Goal: Participate in discussion

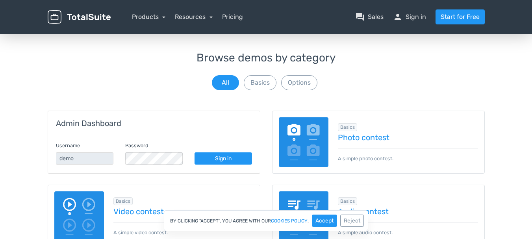
scroll to position [79, 0]
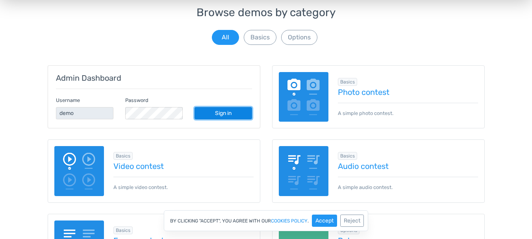
click at [228, 113] on link "Sign in" at bounding box center [224, 113] width 58 height 12
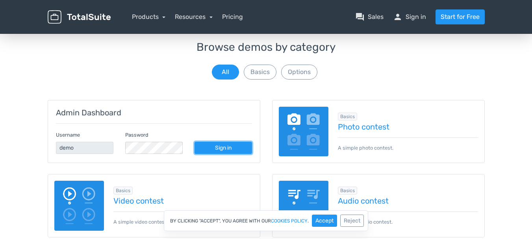
scroll to position [39, 0]
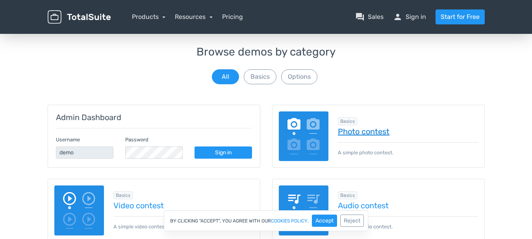
click at [375, 128] on link "Photo contest" at bounding box center [408, 131] width 140 height 9
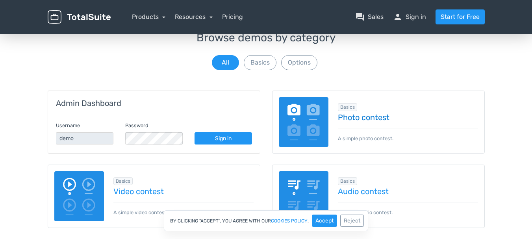
scroll to position [0, 0]
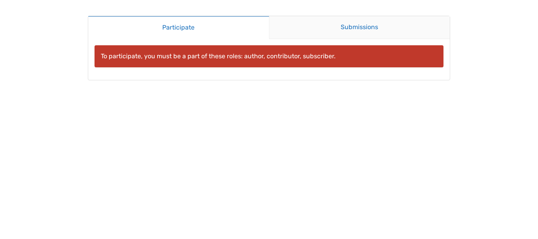
click at [338, 28] on link "Submissions" at bounding box center [359, 27] width 181 height 23
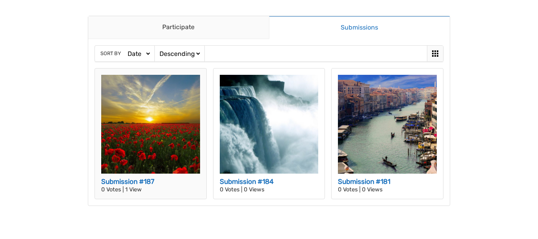
click at [151, 102] on img at bounding box center [150, 124] width 99 height 99
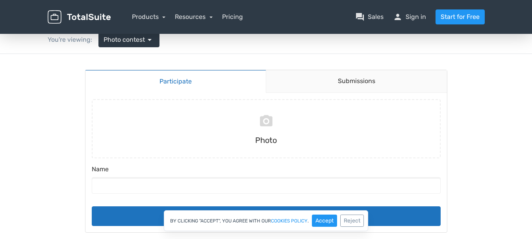
scroll to position [79, 0]
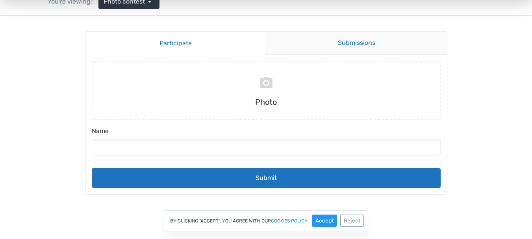
click at [352, 46] on link "Submissions" at bounding box center [356, 43] width 181 height 23
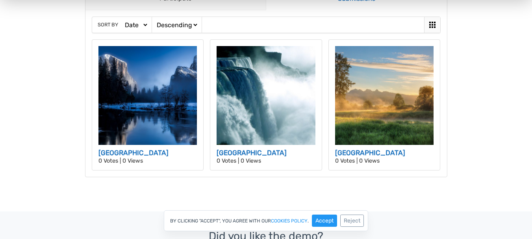
scroll to position [158, 0]
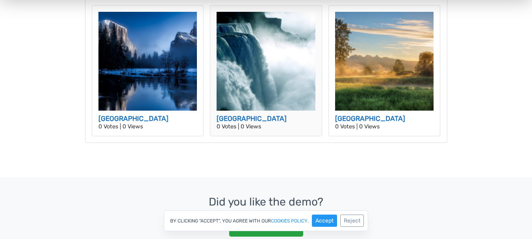
click at [250, 60] on img at bounding box center [266, 61] width 99 height 99
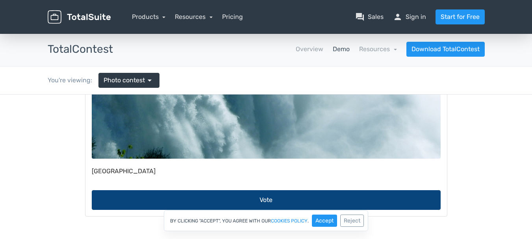
scroll to position [79, 0]
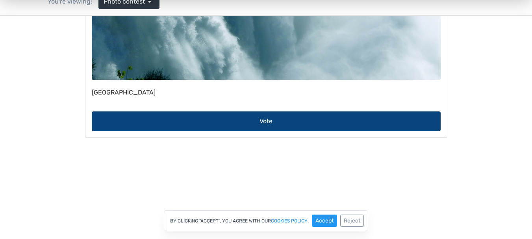
click at [278, 120] on button "Vote" at bounding box center [266, 121] width 349 height 20
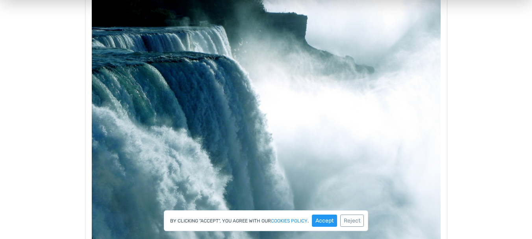
scroll to position [39, 0]
